Goal: Navigation & Orientation: Understand site structure

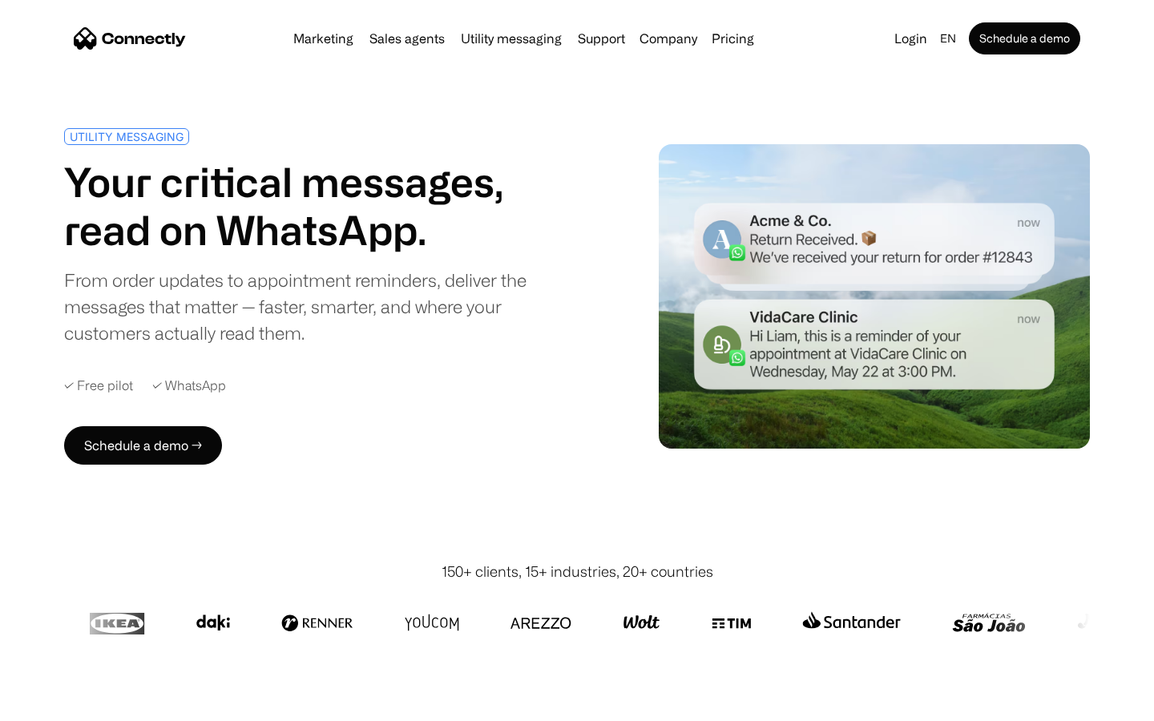
scroll to position [4223, 0]
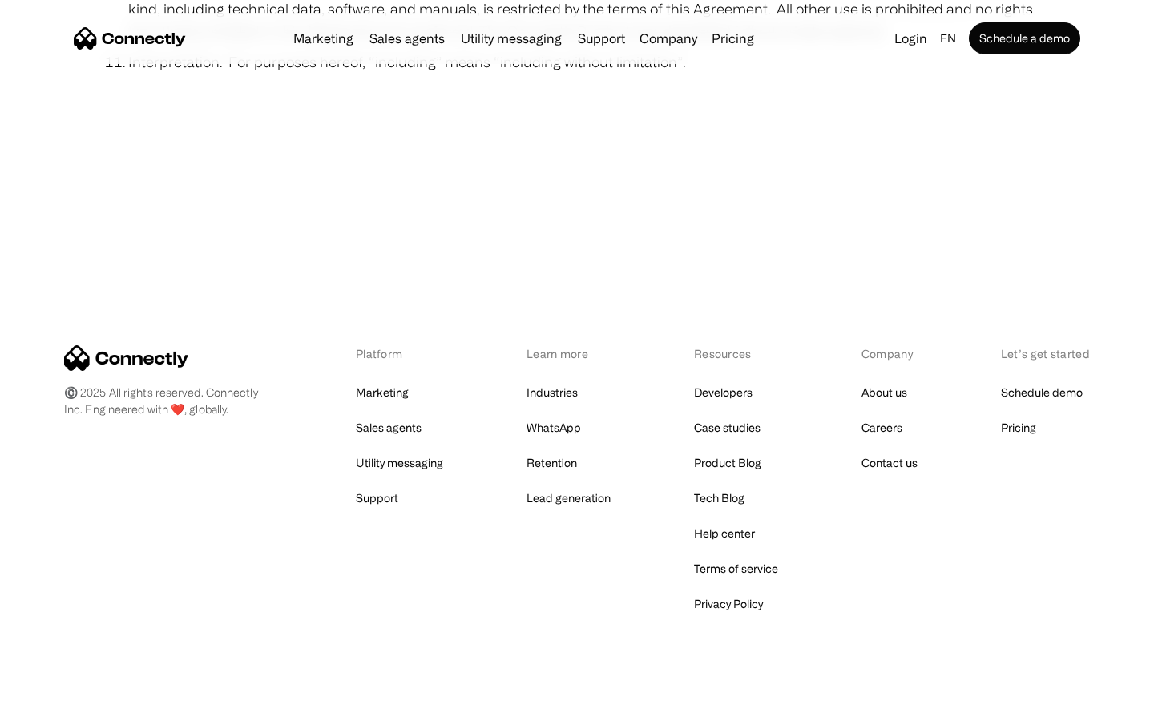
scroll to position [5887, 0]
